Goal: Information Seeking & Learning: Learn about a topic

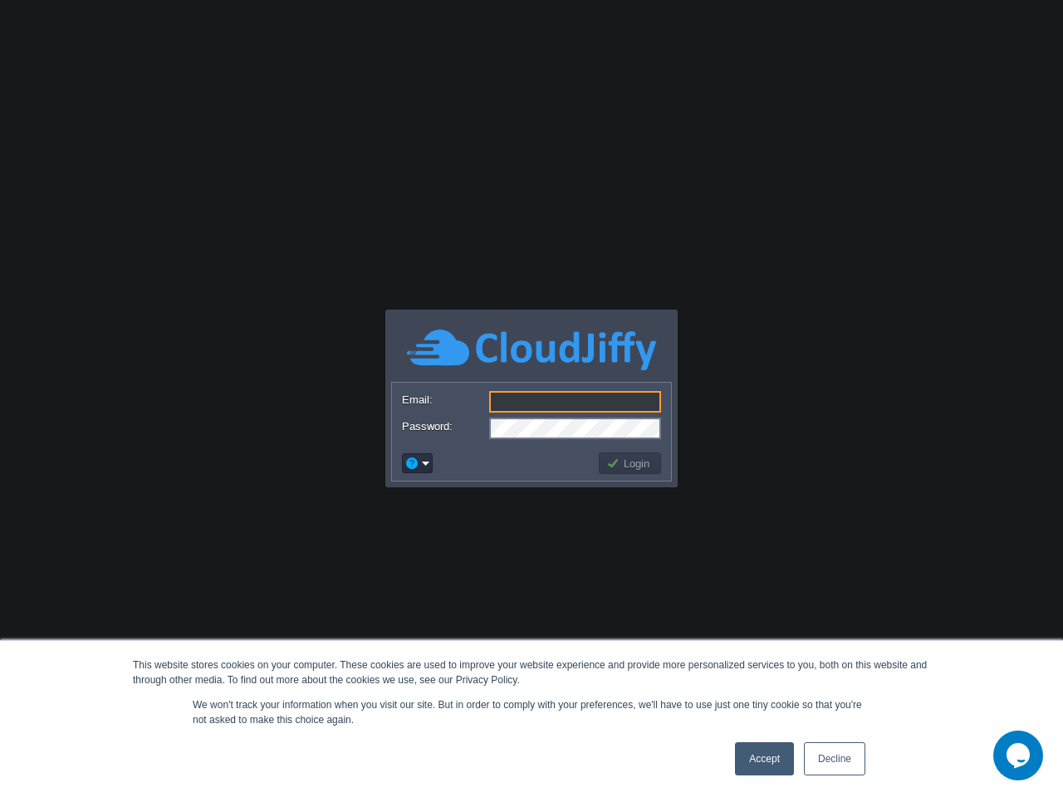
click at [532, 399] on input "Email:" at bounding box center [575, 402] width 172 height 22
click at [417, 463] on button "button" at bounding box center [411, 463] width 15 height 15
click at [412, 463] on button "button" at bounding box center [411, 463] width 15 height 15
click at [630, 463] on button "Login" at bounding box center [630, 463] width 48 height 15
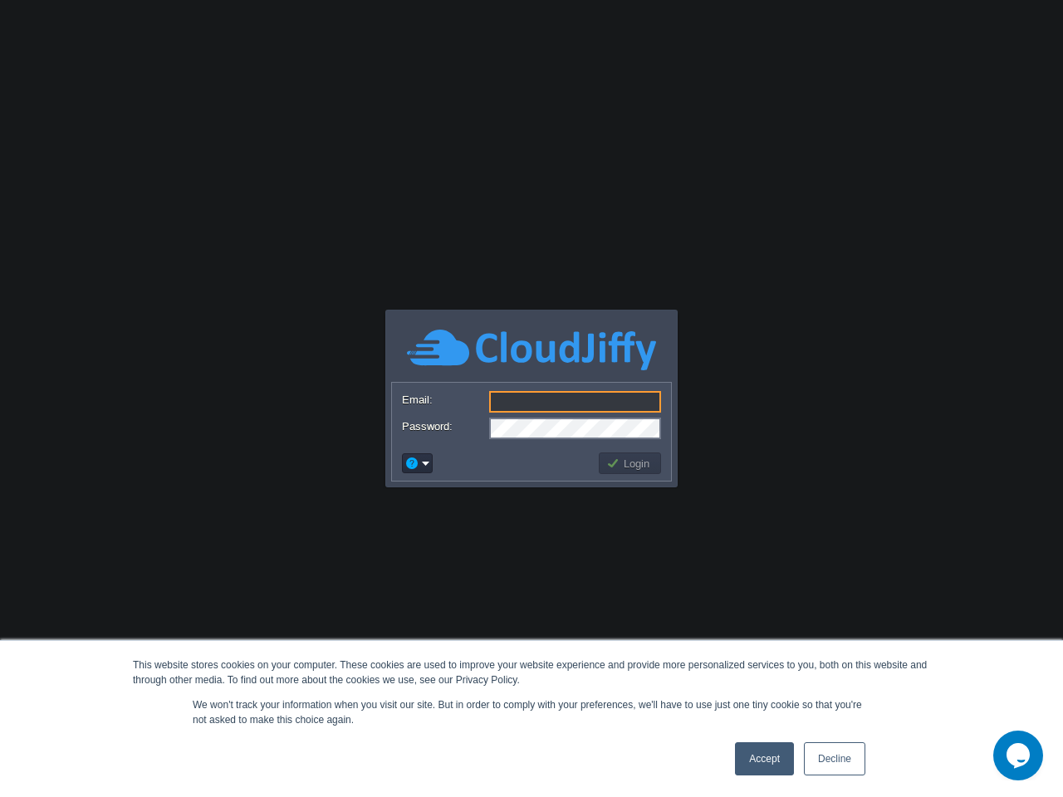
click at [1018, 756] on icon "Chat widget" at bounding box center [1018, 755] width 23 height 25
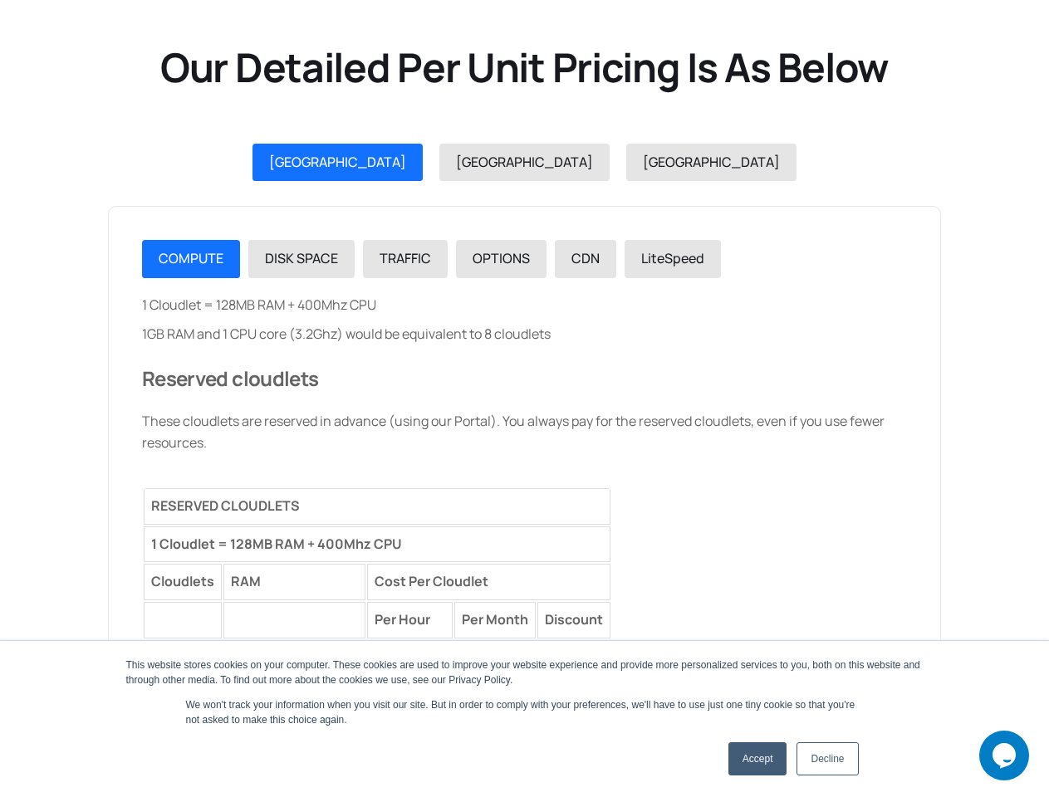
click at [406, 163] on span "[GEOGRAPHIC_DATA]" at bounding box center [337, 162] width 137 height 18
click at [510, 163] on span "[GEOGRAPHIC_DATA]" at bounding box center [524, 162] width 137 height 18
click at [643, 163] on span "[GEOGRAPHIC_DATA]" at bounding box center [711, 162] width 137 height 18
click at [0, 0] on th "RESERVED CLOUDLETS" at bounding box center [0, 0] width 0 height 0
click at [0, 0] on span "COMPUTE" at bounding box center [0, 0] width 0 height 0
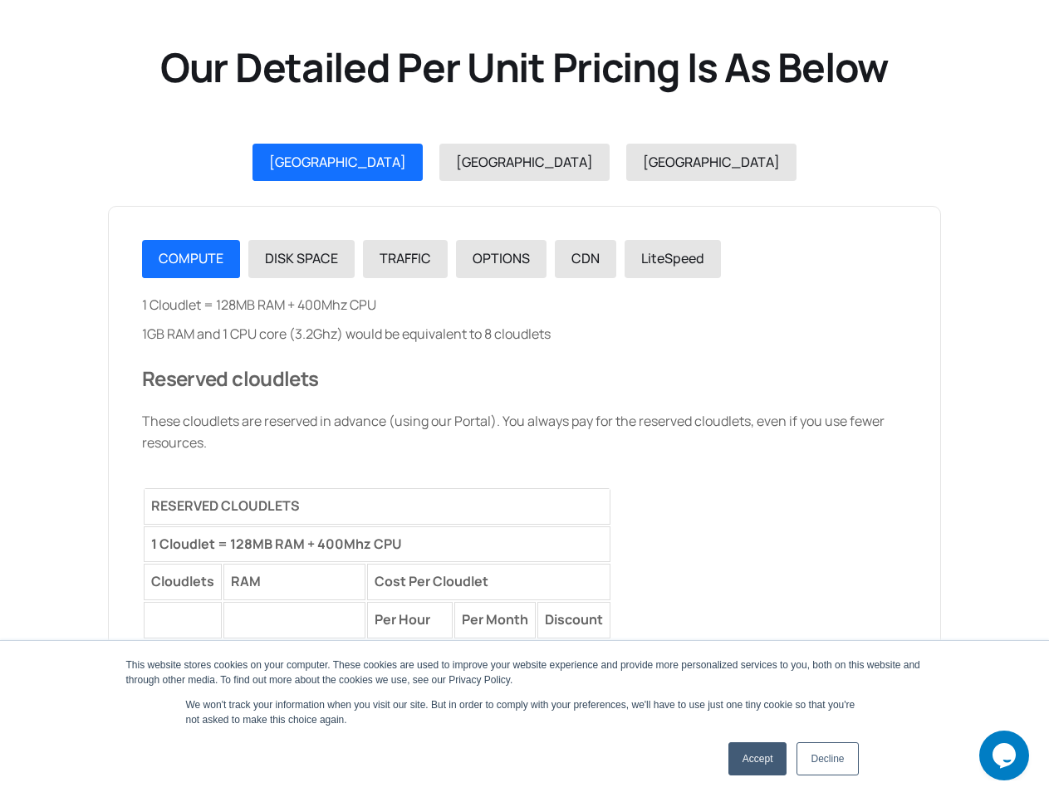
click at [0, 0] on span "DISK SPACE" at bounding box center [0, 0] width 0 height 0
click at [0, 0] on span "TRAFFIC" at bounding box center [0, 0] width 0 height 0
click at [0, 0] on span "OPTIONS" at bounding box center [0, 0] width 0 height 0
click at [0, 0] on span "CDN" at bounding box center [0, 0] width 0 height 0
click at [0, 0] on span "LiteSpeed" at bounding box center [0, 0] width 0 height 0
